Goal: Task Accomplishment & Management: Manage account settings

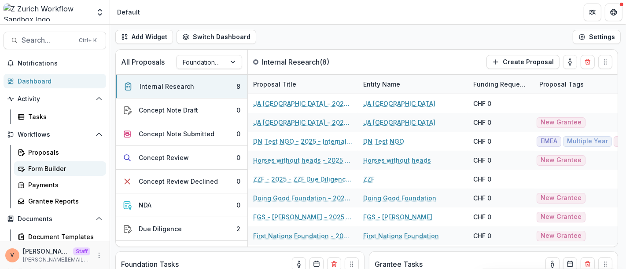
scroll to position [49, 0]
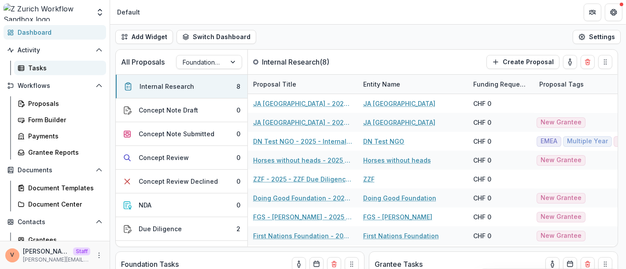
click at [47, 69] on div "Tasks" at bounding box center [63, 67] width 71 height 9
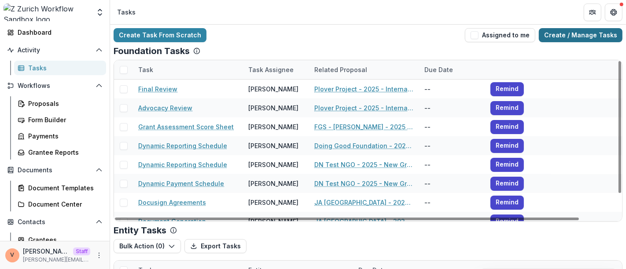
click at [578, 36] on link "Create / Manage Tasks" at bounding box center [581, 35] width 84 height 14
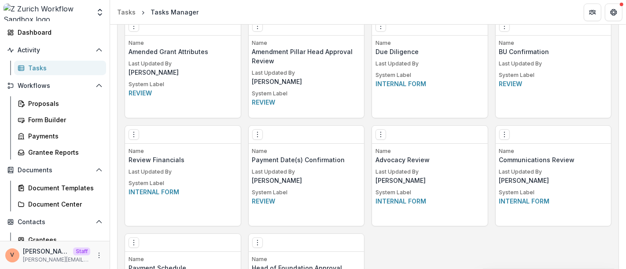
scroll to position [684, 0]
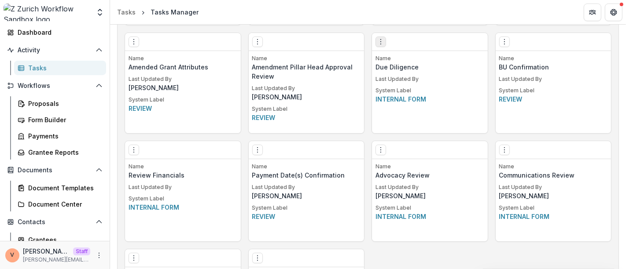
click at [378, 40] on icon "Options" at bounding box center [380, 41] width 7 height 7
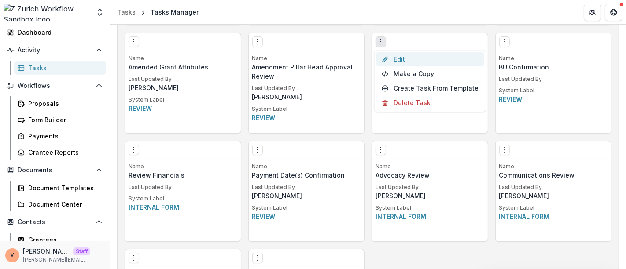
click at [407, 59] on link "Edit" at bounding box center [430, 59] width 108 height 15
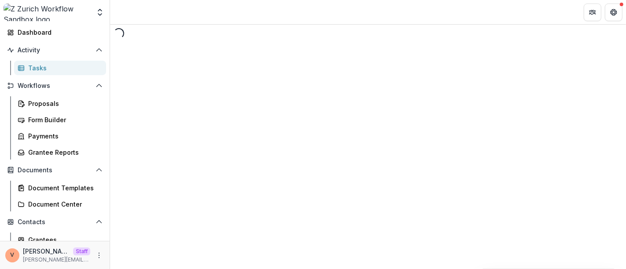
select select "********"
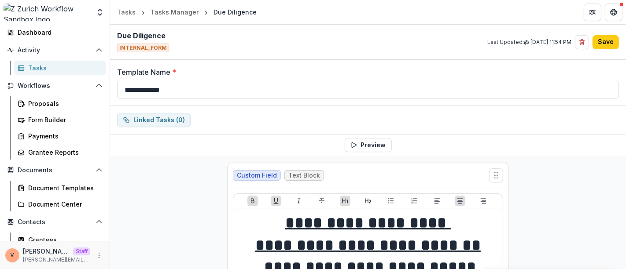
click at [164, 12] on div "Tasks Manager" at bounding box center [175, 11] width 48 height 9
